Goal: Transaction & Acquisition: Purchase product/service

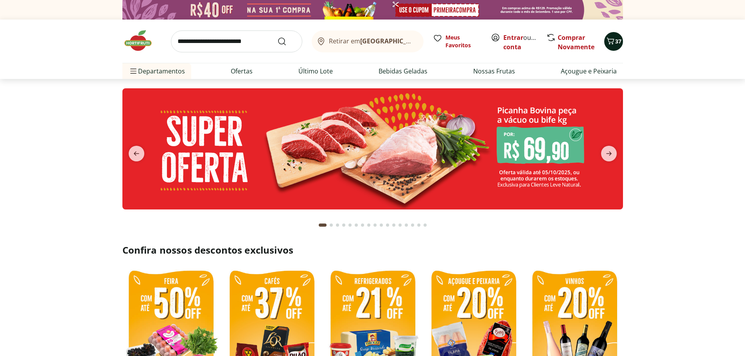
click at [613, 42] on icon "Carrinho" at bounding box center [610, 40] width 9 height 9
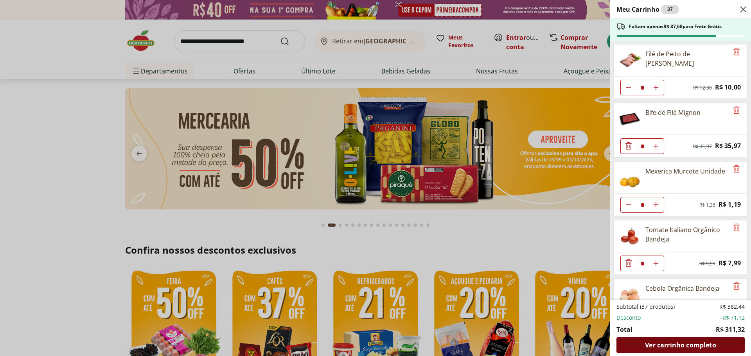
click at [699, 349] on span "Ver carrinho completo" at bounding box center [680, 345] width 71 height 6
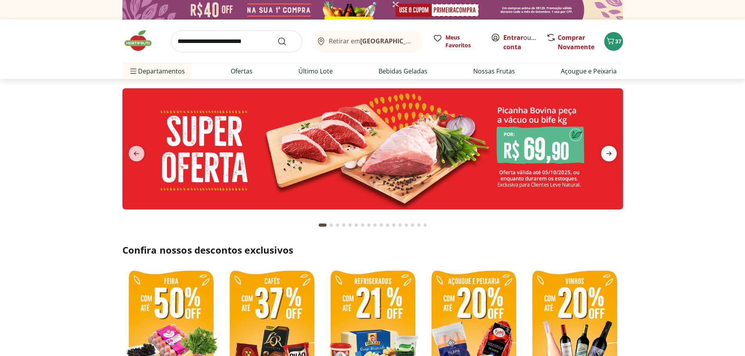
click at [604, 153] on span "next" at bounding box center [609, 154] width 16 height 16
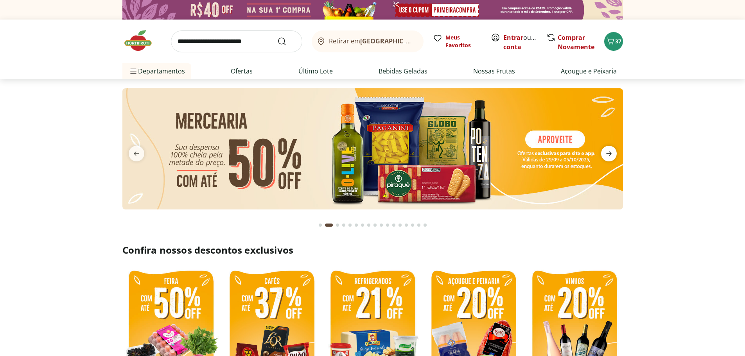
click at [604, 153] on span "next" at bounding box center [609, 154] width 16 height 16
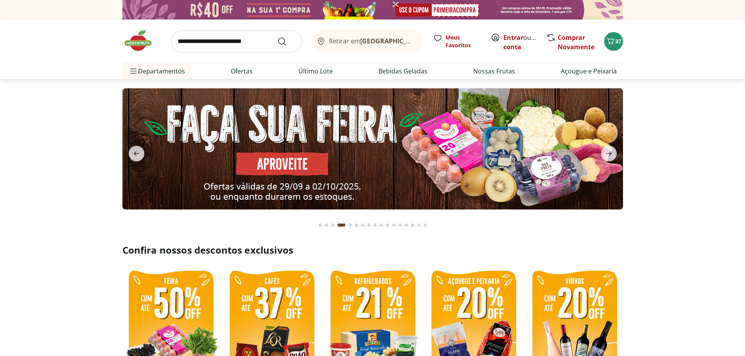
click at [619, 33] on div "Retirar em Rio de Janeiro/RJ Meus Favoritos Entrar ou Criar conta Comprar Novam…" at bounding box center [372, 41] width 501 height 43
click at [617, 38] on span "37" at bounding box center [618, 41] width 6 height 7
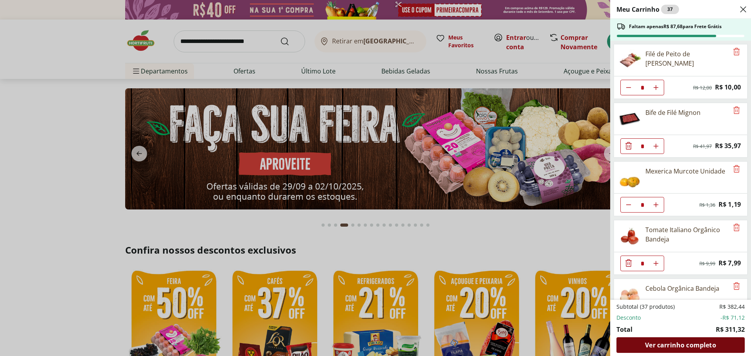
click at [673, 338] on div "Ver carrinho completo" at bounding box center [680, 346] width 128 height 16
